Goal: Task Accomplishment & Management: Use online tool/utility

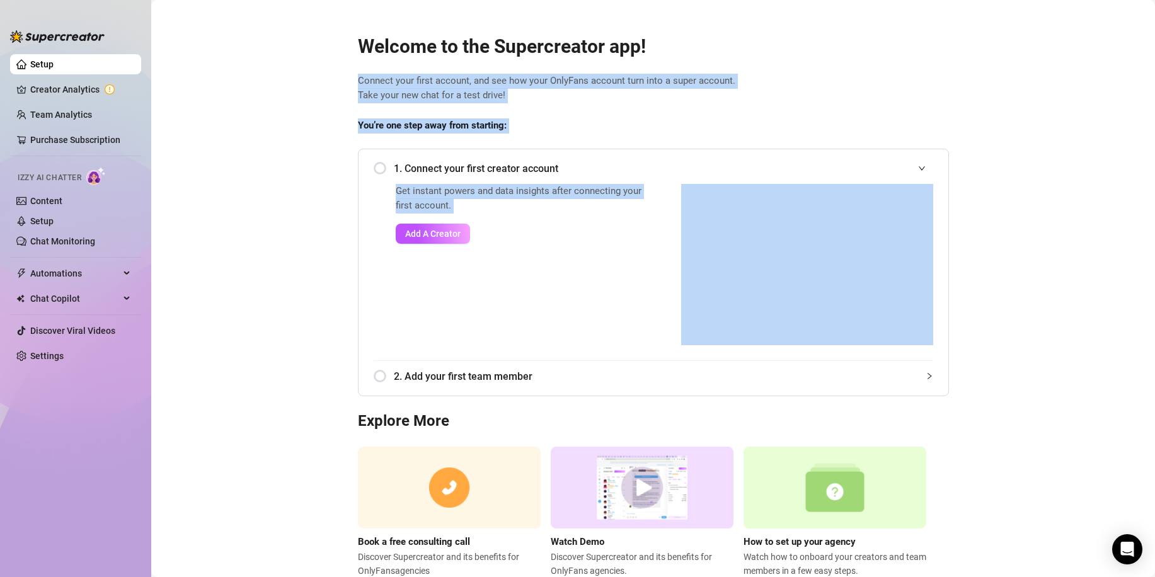
click at [113, 21] on div "Setup Creator Analytics Team Analytics Purchase Subscription Izzy AI Chatter Co…" at bounding box center [577, 288] width 1155 height 577
click at [298, 207] on main "Welcome to the Supercreator app! Connect your first account, and see how your O…" at bounding box center [653, 308] width 1004 height 616
click at [424, 228] on button "Add A Creator" at bounding box center [433, 234] width 74 height 20
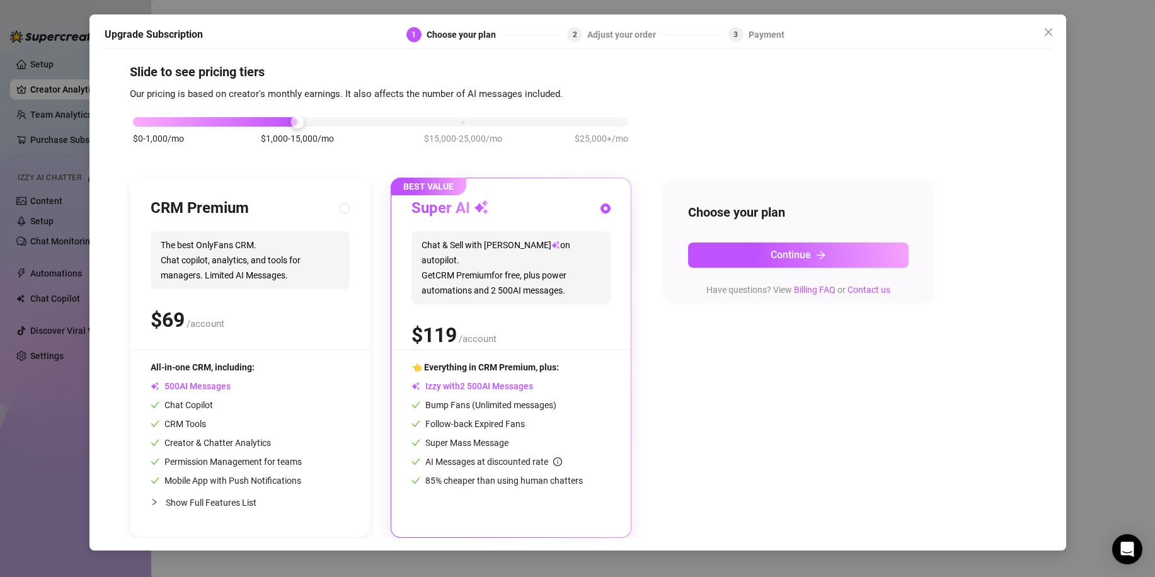
scroll to position [10, 0]
click at [1042, 32] on span "Close" at bounding box center [1049, 32] width 20 height 10
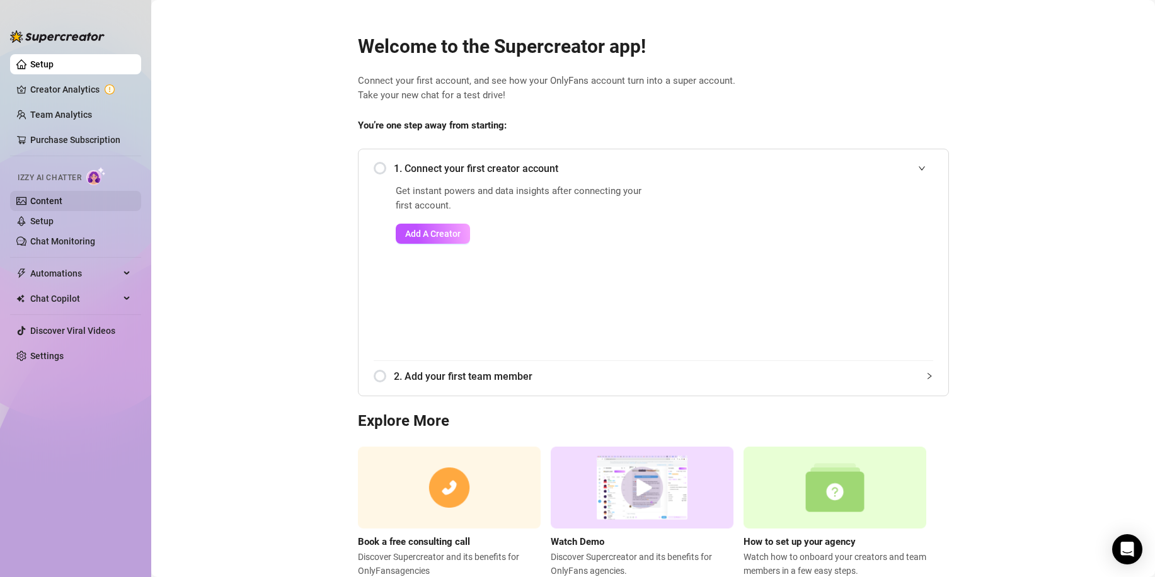
click at [62, 197] on link "Content" at bounding box center [46, 201] width 32 height 10
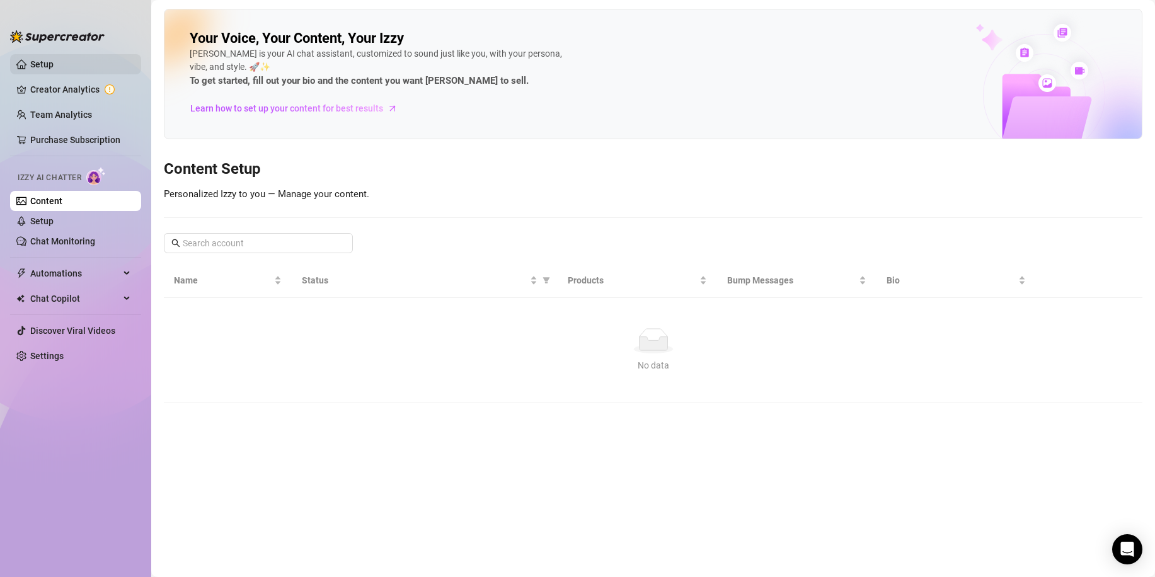
click at [54, 62] on link "Setup" at bounding box center [41, 64] width 23 height 10
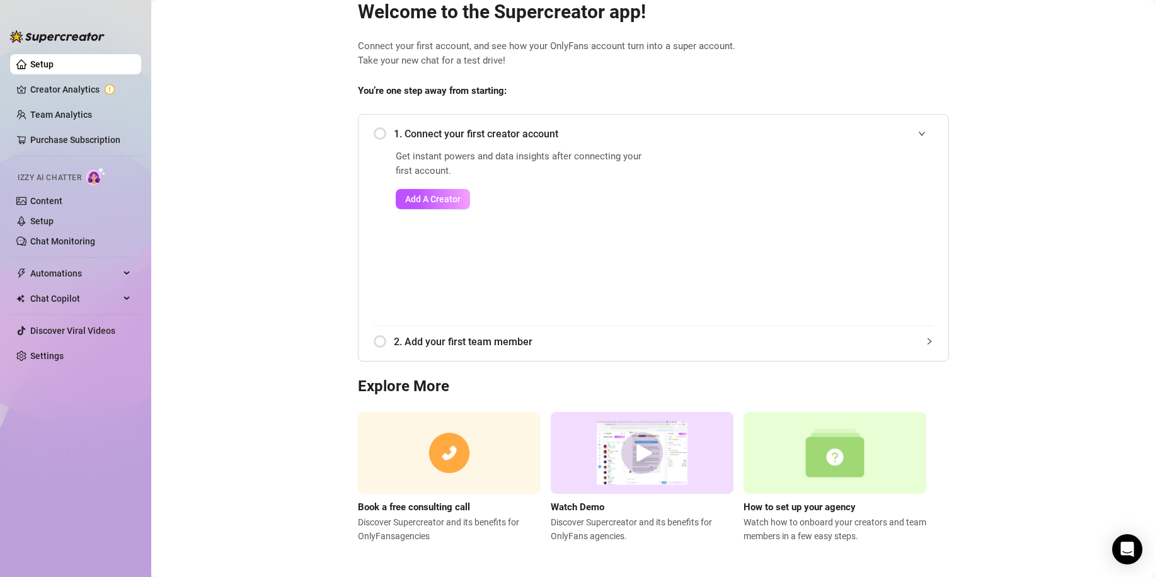
scroll to position [38, 0]
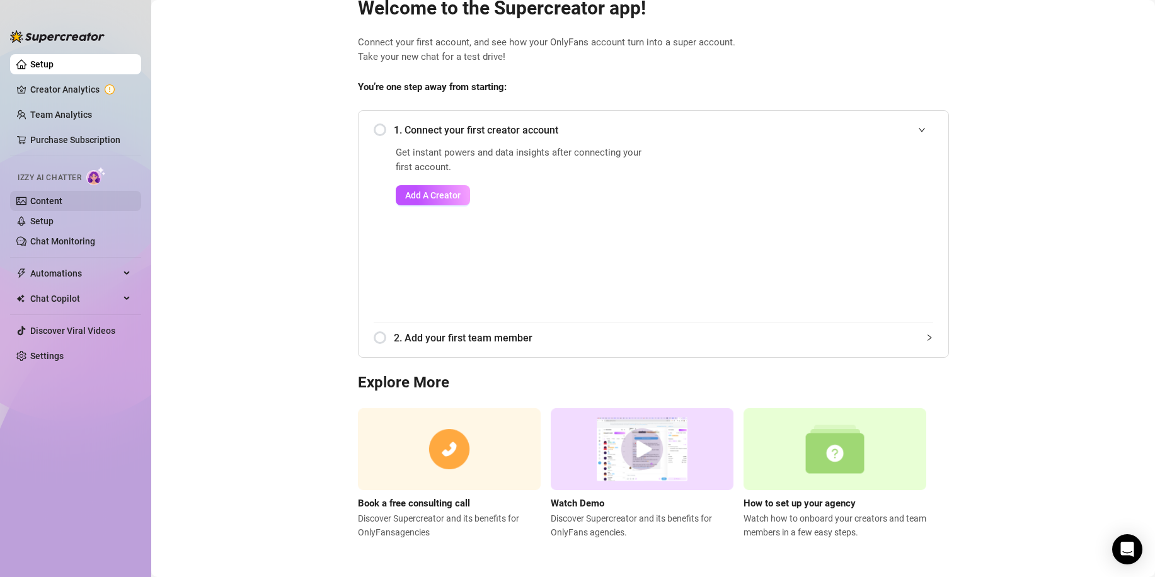
click at [62, 202] on link "Content" at bounding box center [46, 201] width 32 height 10
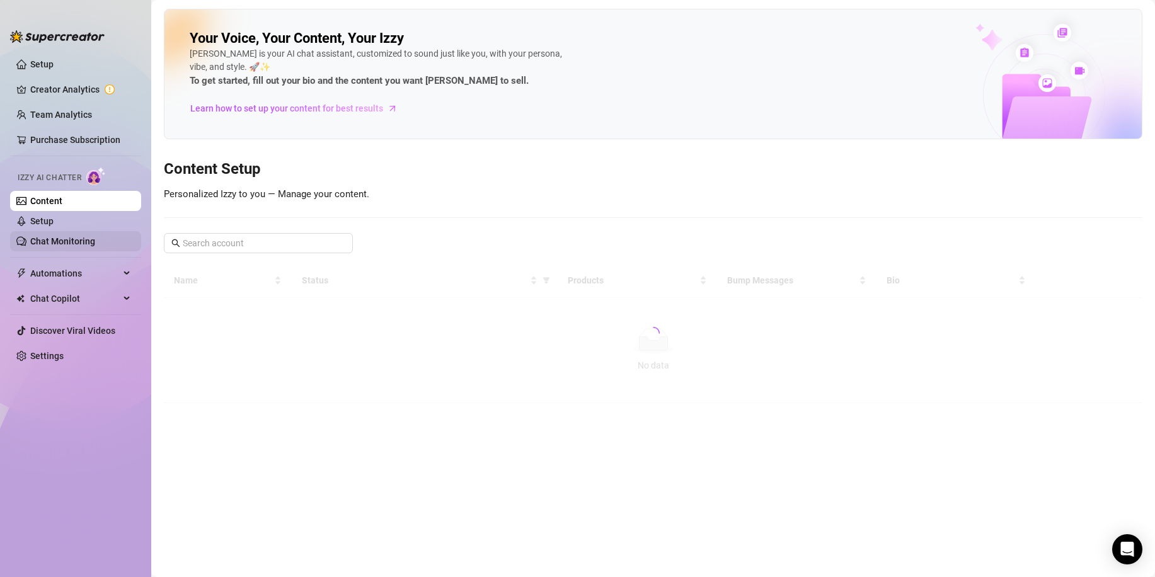
click at [79, 236] on link "Chat Monitoring" at bounding box center [62, 241] width 65 height 10
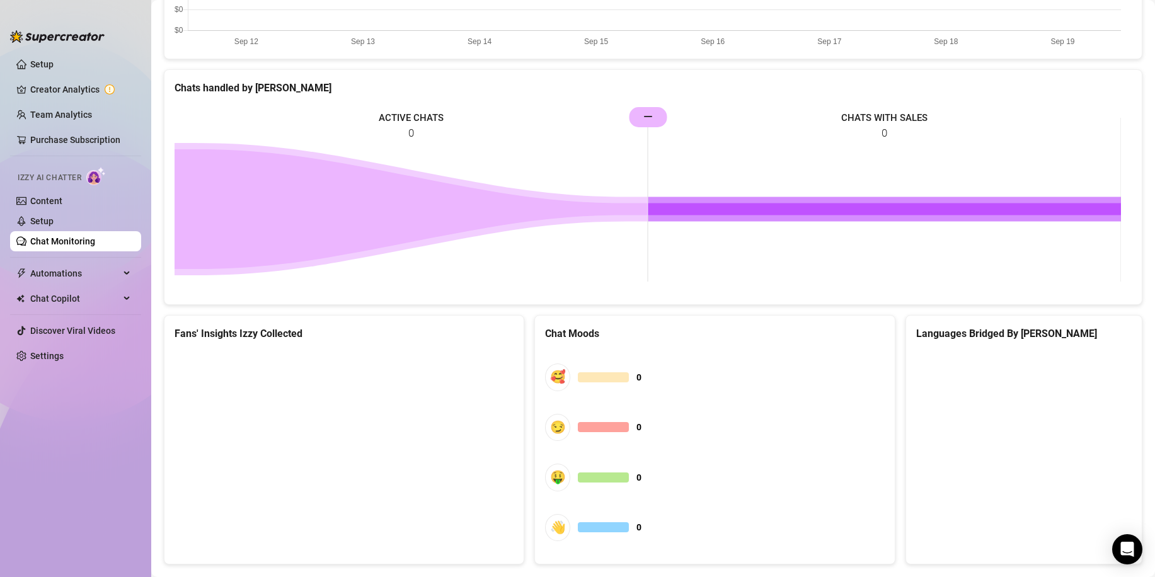
scroll to position [557, 0]
